Goal: Information Seeking & Learning: Find specific fact

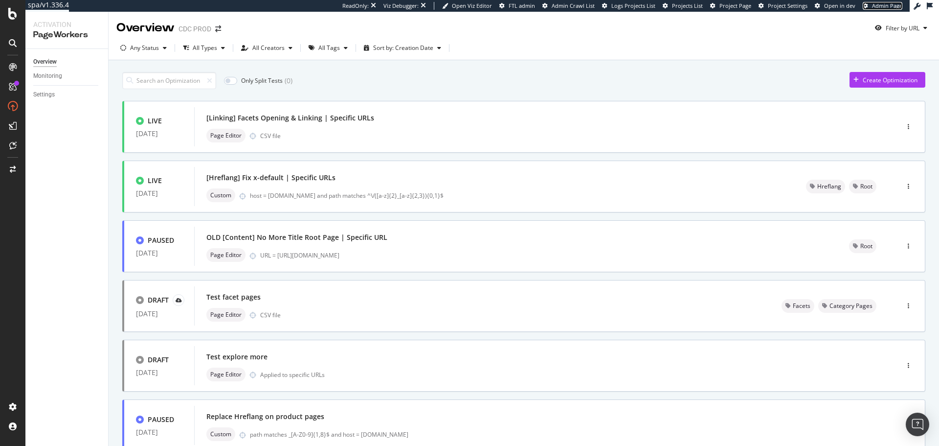
click at [891, 6] on span "Admin Page" at bounding box center [887, 5] width 30 height 7
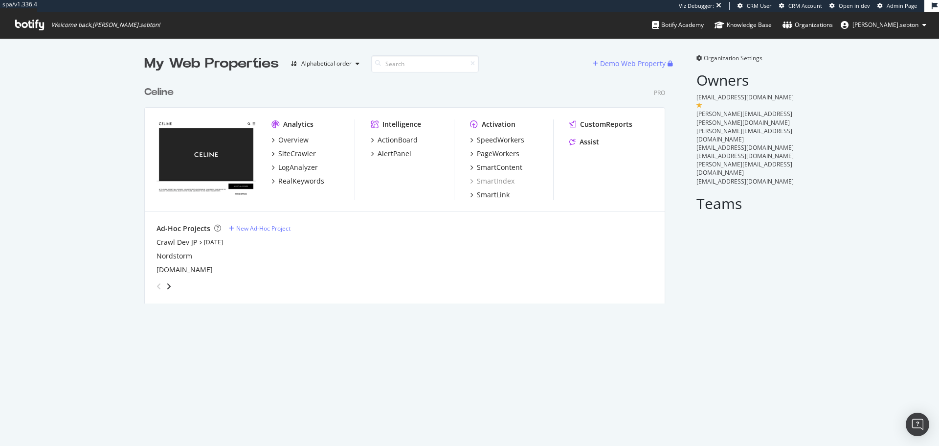
scroll to position [223, 521]
click at [519, 143] on div "SpeedWorkers" at bounding box center [500, 140] width 47 height 10
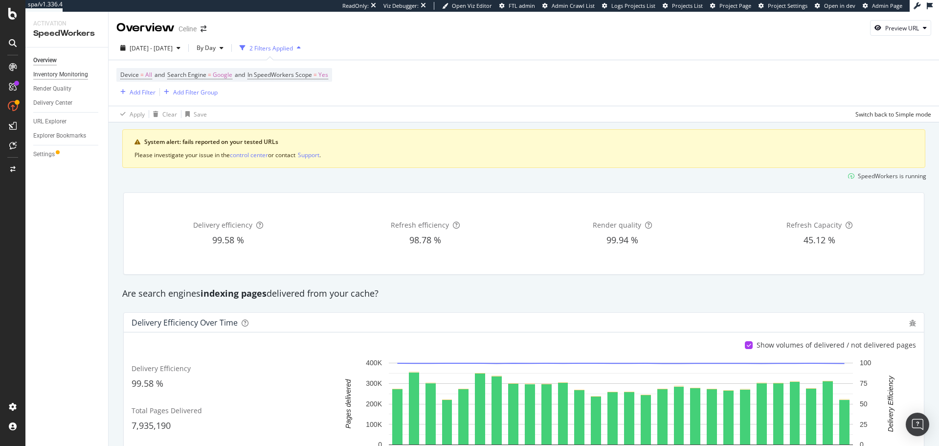
click at [67, 78] on div "Inventory Monitoring" at bounding box center [60, 74] width 55 height 10
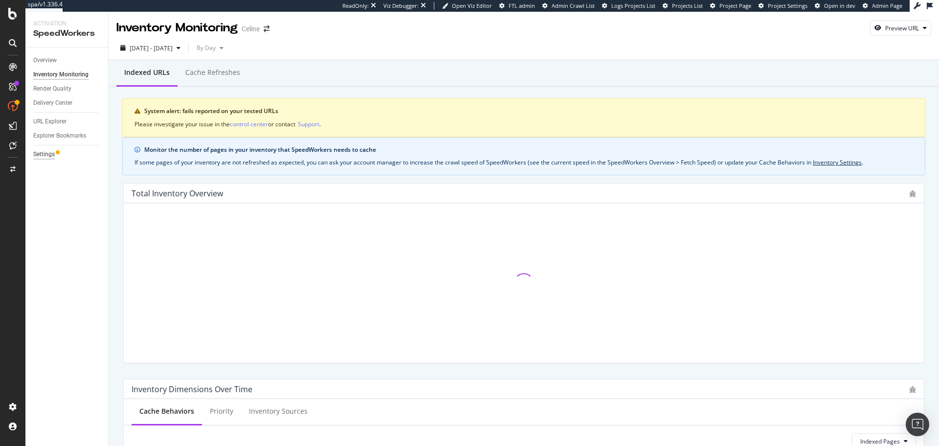
click at [48, 152] on div "Settings" at bounding box center [44, 154] width 22 height 10
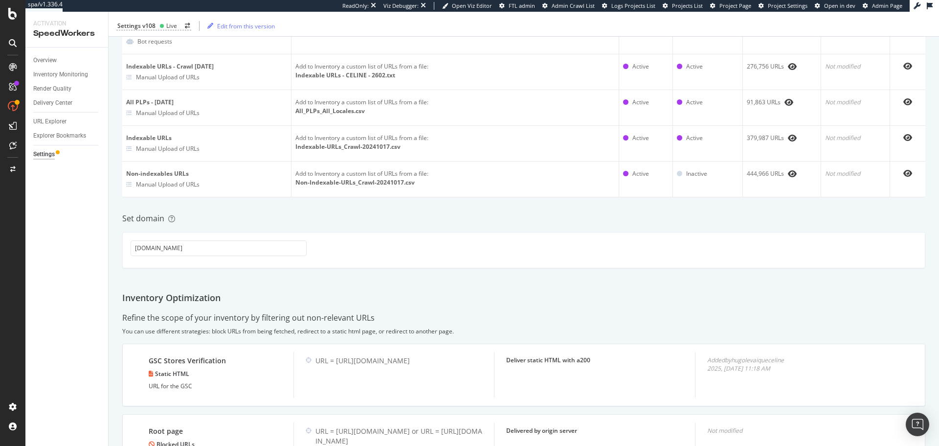
scroll to position [279, 0]
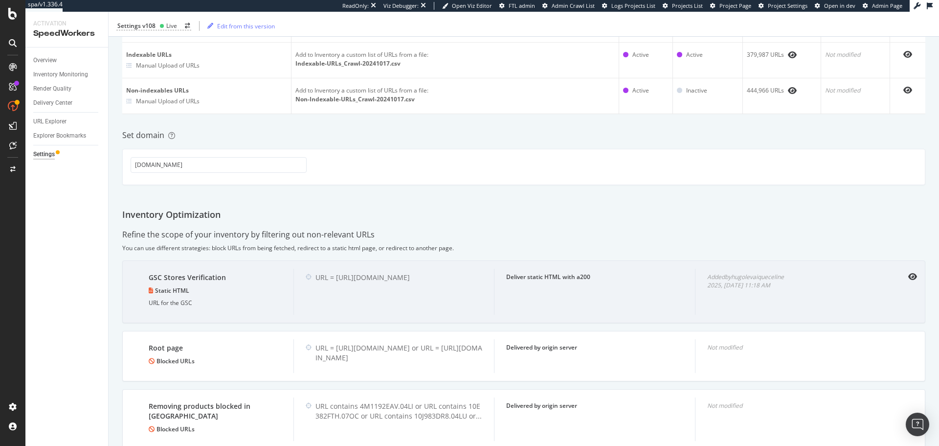
drag, startPoint x: 360, startPoint y: 287, endPoint x: 336, endPoint y: 274, distance: 26.9
click at [336, 274] on div "URL = https://stores.celine.com/google0e98e691119a32ad.html" at bounding box center [399, 277] width 167 height 10
copy div "https://stores.celine.com/google0e98e691119a32ad.html"
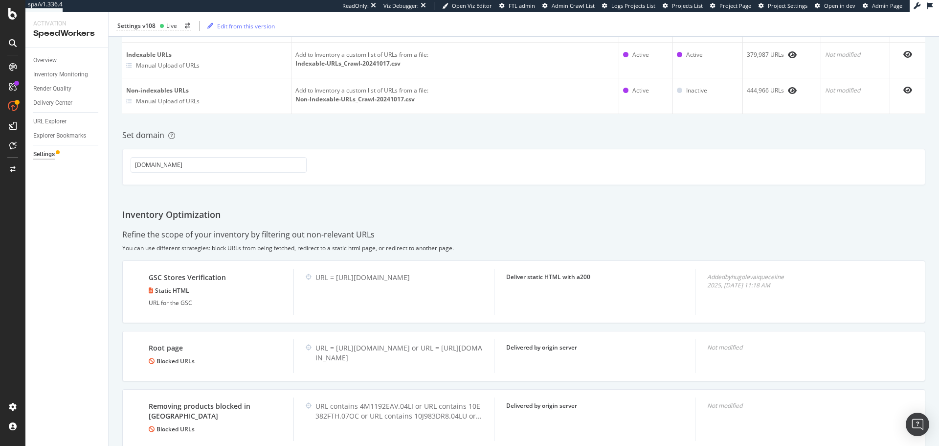
scroll to position [0, 0]
